Goal: Feedback & Contribution: Contribute content

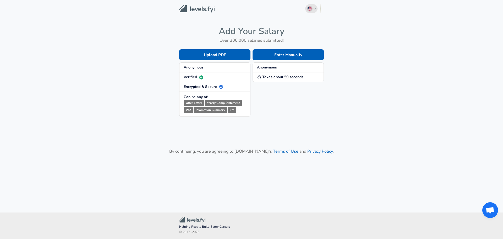
click at [314, 10] on button "English ([GEOGRAPHIC_DATA]) Change" at bounding box center [311, 8] width 13 height 9
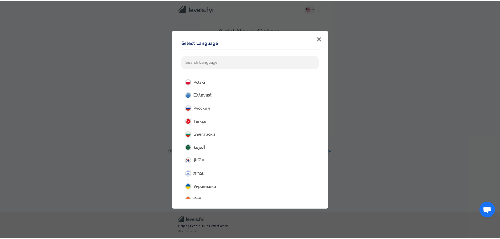
scroll to position [236, 0]
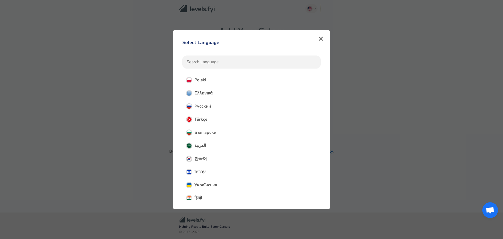
click at [216, 109] on button "Русский" at bounding box center [252, 106] width 138 height 13
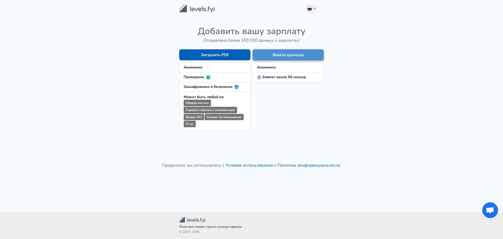
click at [290, 52] on button "Ввести вручную" at bounding box center [288, 54] width 71 height 11
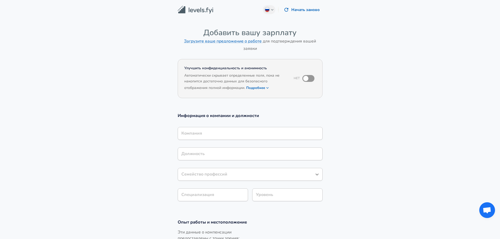
click at [235, 138] on div "Компания" at bounding box center [250, 133] width 145 height 13
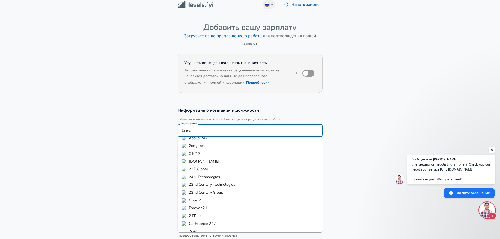
scroll to position [33, 0]
click at [200, 227] on li "2гис" at bounding box center [250, 226] width 145 height 8
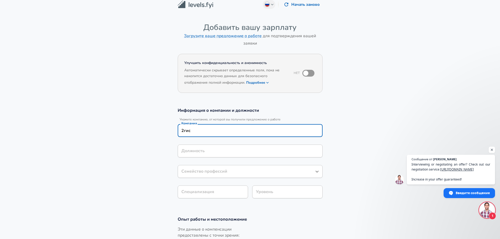
drag, startPoint x: 211, startPoint y: 134, endPoint x: 158, endPoint y: 133, distance: 52.7
click at [158, 133] on section "Информация о компании и должности Укажите компанию, от которой вы получили пред…" at bounding box center [250, 155] width 500 height 109
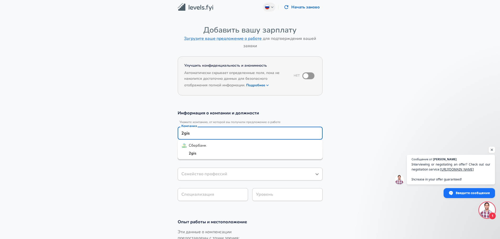
scroll to position [0, 0]
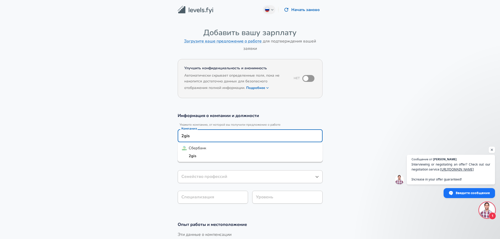
click at [199, 156] on li "2gis" at bounding box center [250, 156] width 145 height 8
type input "2gis"
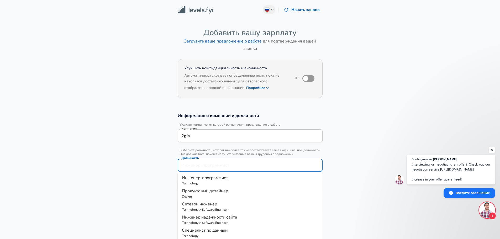
scroll to position [10, 0]
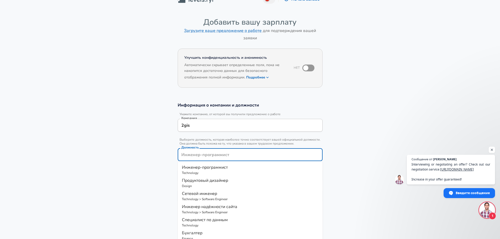
click at [200, 157] on input "Должность" at bounding box center [250, 155] width 140 height 8
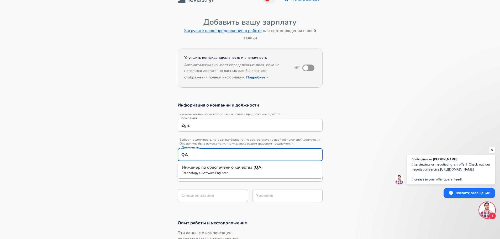
type input "Q"
type input "автомат"
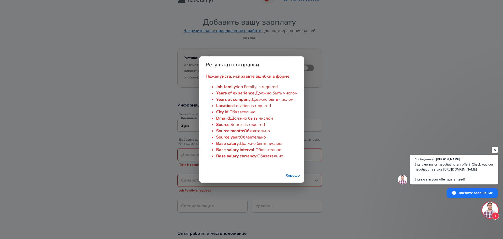
click at [291, 183] on div "Хорошо" at bounding box center [252, 176] width 105 height 14
click at [293, 178] on button "Хорошо" at bounding box center [293, 176] width 18 height 10
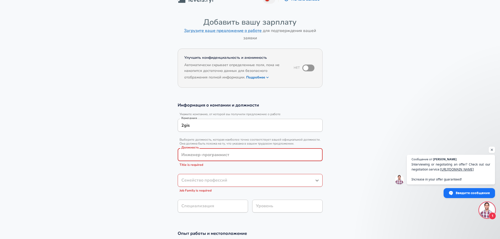
click at [218, 157] on input "Должность" at bounding box center [250, 155] width 140 height 8
type input "ф"
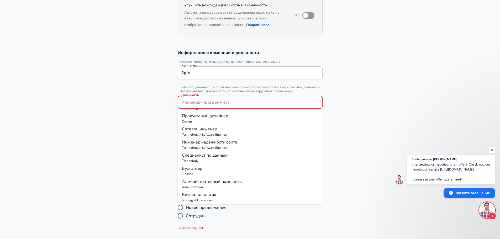
scroll to position [0, 0]
type input "[PERSON_NAME]"
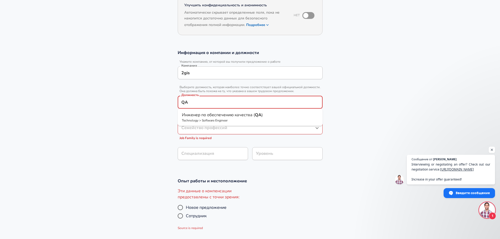
click at [216, 120] on p "Technology > Software Engineer" at bounding box center [250, 120] width 136 height 5
type input "Инженер по обеспечению качества (QA)"
type input "Testing (SDET)"
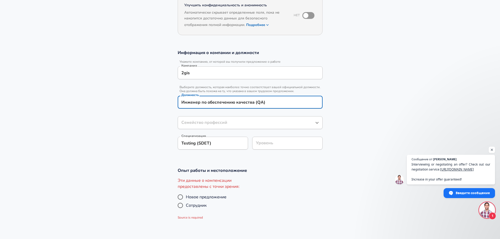
type input "Инженер-программист"
type input "Инженер по обеспечению качества (QA)"
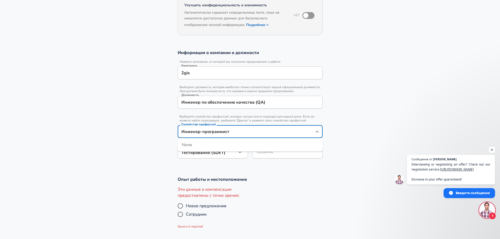
scroll to position [73, 0]
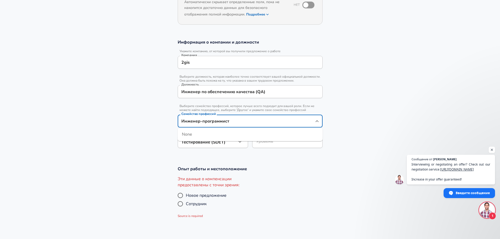
click at [256, 126] on div "Инженер-программист Семейство профессий" at bounding box center [250, 121] width 145 height 13
drag, startPoint x: 356, startPoint y: 128, endPoint x: 352, endPoint y: 129, distance: 4.3
click at [355, 128] on section "Информация о компании и должности Укажите компанию, от которой вы получили пред…" at bounding box center [250, 96] width 500 height 127
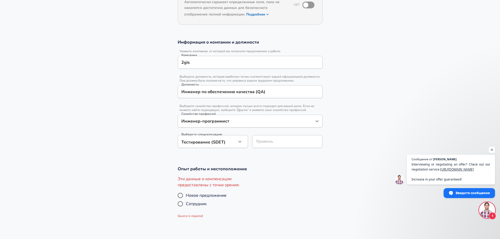
click at [240, 146] on button "button" at bounding box center [239, 141] width 9 height 9
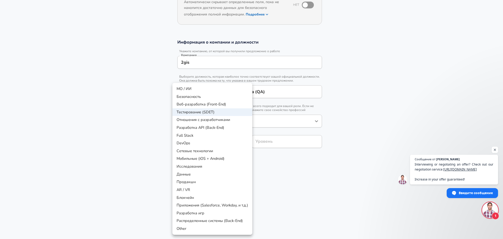
click at [327, 199] on div at bounding box center [251, 119] width 503 height 239
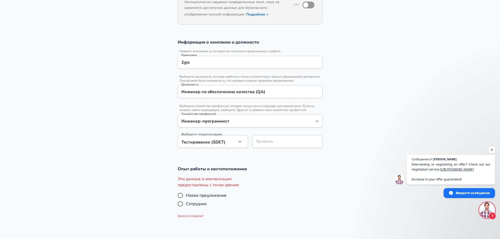
scroll to position [84, 0]
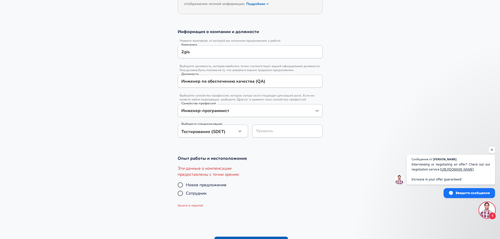
click at [262, 137] on div "Уровень" at bounding box center [287, 131] width 70 height 13
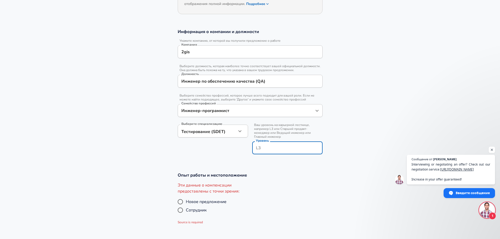
click at [212, 156] on div "Выберите специализацию Тестирование (SDET) Testing (SDET) Выберите специализацию" at bounding box center [210, 138] width 74 height 37
click at [186, 211] on span "Сотрудник" at bounding box center [196, 210] width 21 height 6
click at [186, 211] on input "Сотрудник" at bounding box center [180, 210] width 11 height 8
radio input "true"
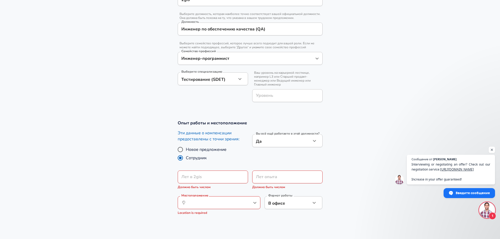
scroll to position [136, 0]
click at [220, 176] on input "Лет в 2gis" at bounding box center [207, 176] width 59 height 13
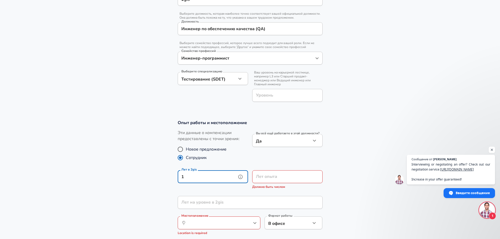
type input "1"
click at [261, 179] on input "Лет опыта" at bounding box center [281, 176] width 59 height 13
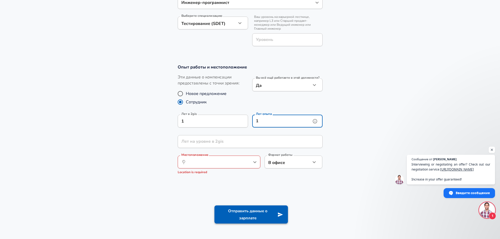
scroll to position [215, 0]
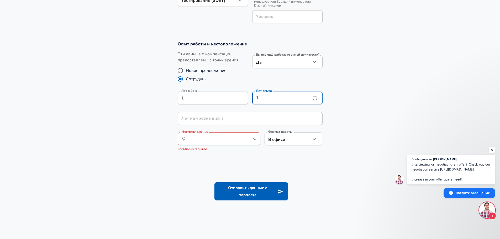
type input "1"
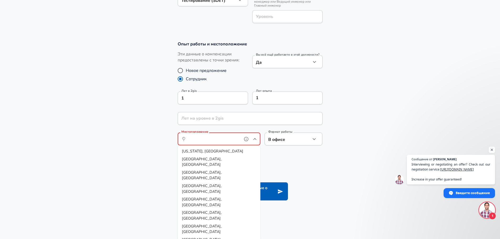
scroll to position [0, 0]
click at [233, 136] on input "Местоположение" at bounding box center [213, 139] width 54 height 8
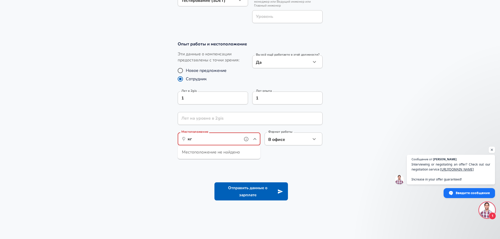
type input "к"
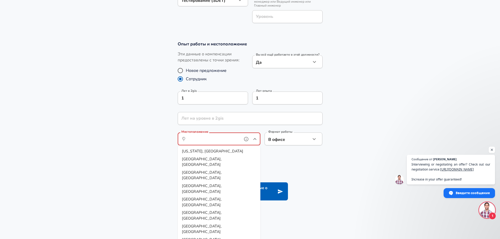
type input "r"
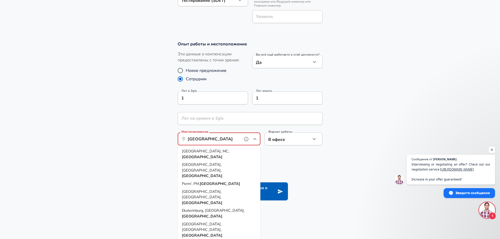
click at [210, 189] on span "[GEOGRAPHIC_DATA], [GEOGRAPHIC_DATA]," at bounding box center [202, 194] width 40 height 11
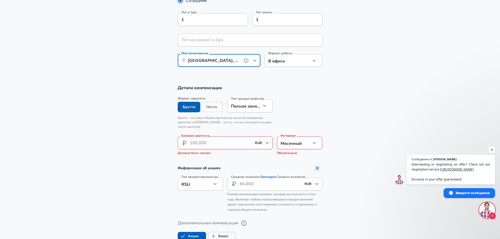
scroll to position [294, 0]
type input "[GEOGRAPHIC_DATA], [GEOGRAPHIC_DATA], [GEOGRAPHIC_DATA]"
click at [246, 144] on input "Базовая зарплата" at bounding box center [221, 142] width 62 height 13
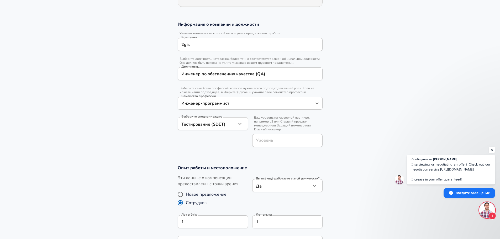
scroll to position [0, 0]
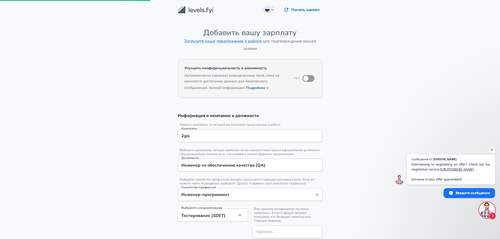
type input "Software Engineer"
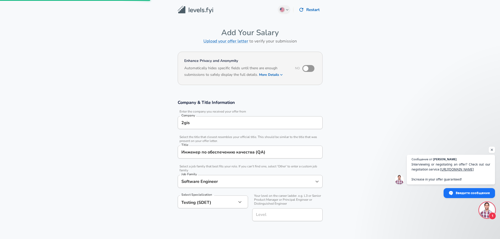
scroll to position [236, 0]
